Goal: Navigation & Orientation: Find specific page/section

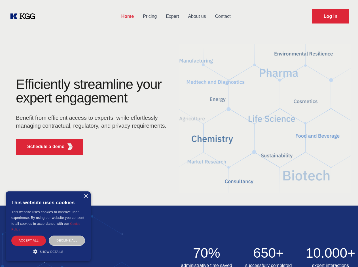
click at [179, 134] on div "Efficiently streamline your expert engagement Benefit from efficient access to …" at bounding box center [93, 119] width 172 height 82
click at [43, 147] on p "Schedule a demo" at bounding box center [45, 147] width 37 height 7
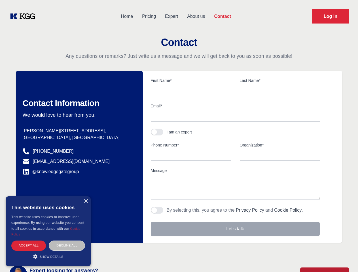
click at [86, 197] on div "× This website uses cookies This website uses cookies to improve user experienc…" at bounding box center [48, 232] width 85 height 70
click at [29, 241] on div "Accept all" at bounding box center [28, 246] width 35 height 10
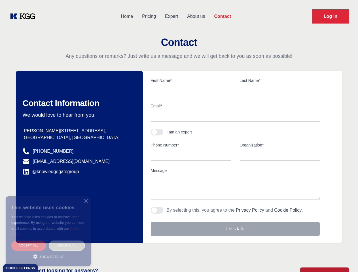
click at [67, 241] on body "Home Pricing Expert About us Contact Log in Contact Any questions or remarks? J…" at bounding box center [179, 249] width 358 height 499
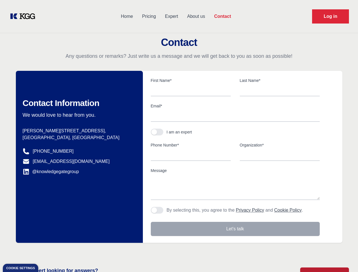
click at [48, 252] on main "Contact Any questions or remarks? Just write us a message and we will get back …" at bounding box center [179, 147] width 358 height 295
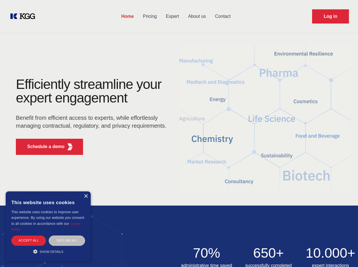
click at [179, 134] on div "Efficiently streamline your expert engagement Benefit from efficient access to …" at bounding box center [93, 119] width 172 height 82
click at [43, 147] on p "Schedule a demo" at bounding box center [45, 147] width 37 height 7
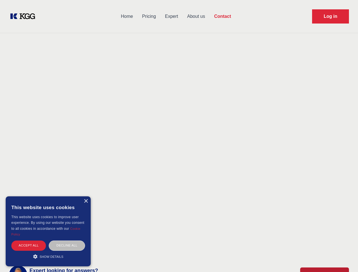
click at [86, 197] on div "× This website uses cookies This website uses cookies to improve user experienc…" at bounding box center [48, 232] width 85 height 70
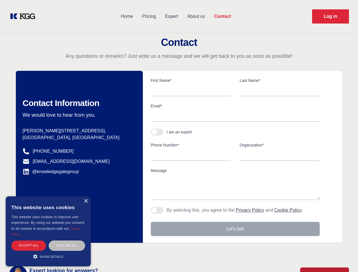
click at [29, 241] on div "Accept all" at bounding box center [28, 246] width 35 height 10
click at [67, 241] on body "Home Pricing Expert About us Contact Log in Contact Any questions or remarks? J…" at bounding box center [179, 249] width 358 height 499
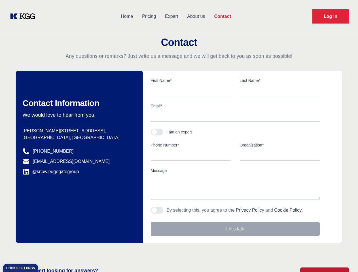
click at [48, 252] on main "Contact Any questions or remarks? Just write us a message and we will get back …" at bounding box center [179, 147] width 358 height 295
